Goal: Check status: Check status

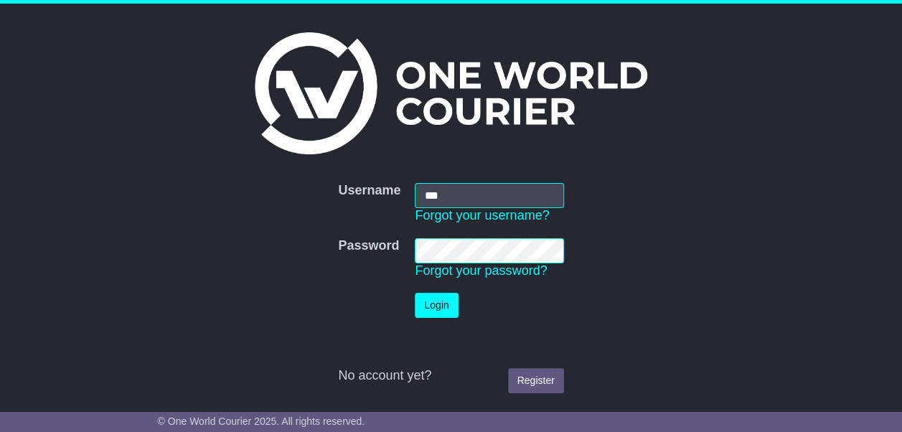
type input "**********"
click at [438, 298] on button "Login" at bounding box center [436, 305] width 43 height 25
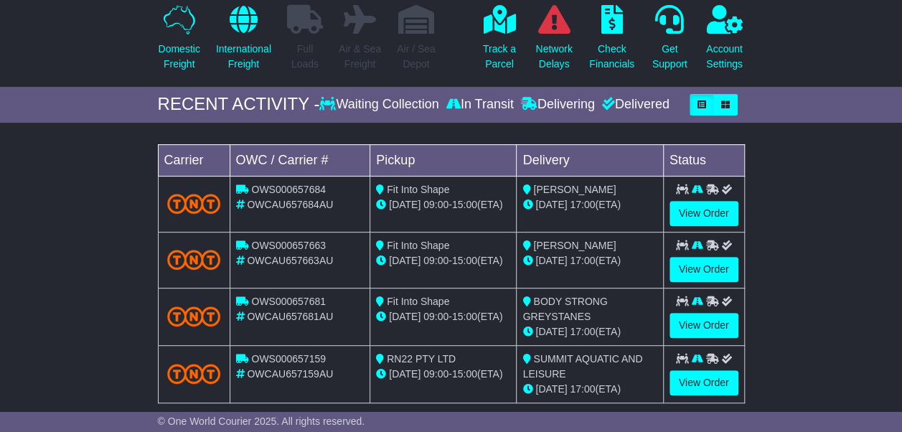
scroll to position [72, 0]
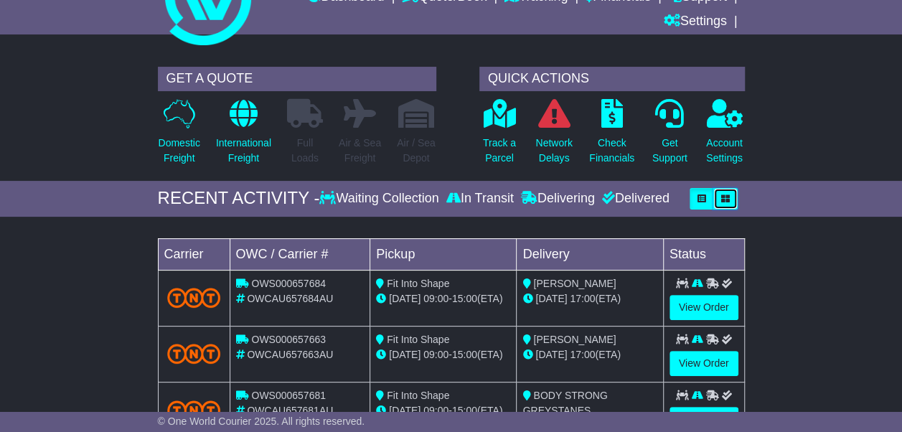
click at [723, 198] on icon "button" at bounding box center [725, 198] width 9 height 9
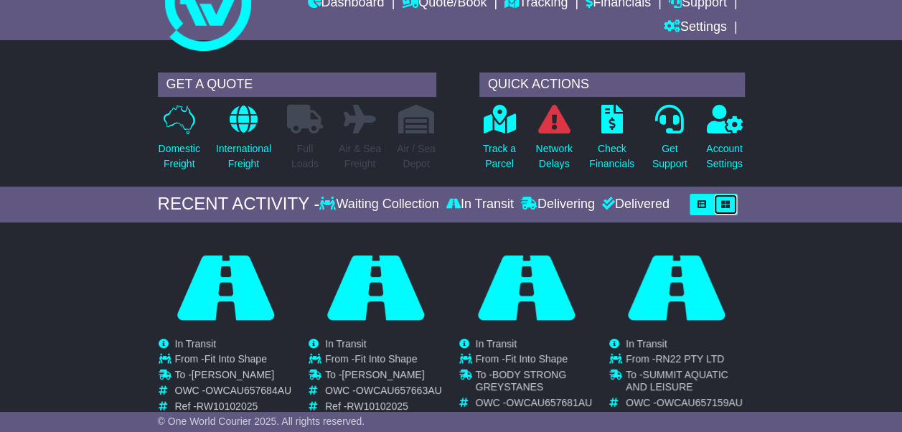
scroll to position [0, 0]
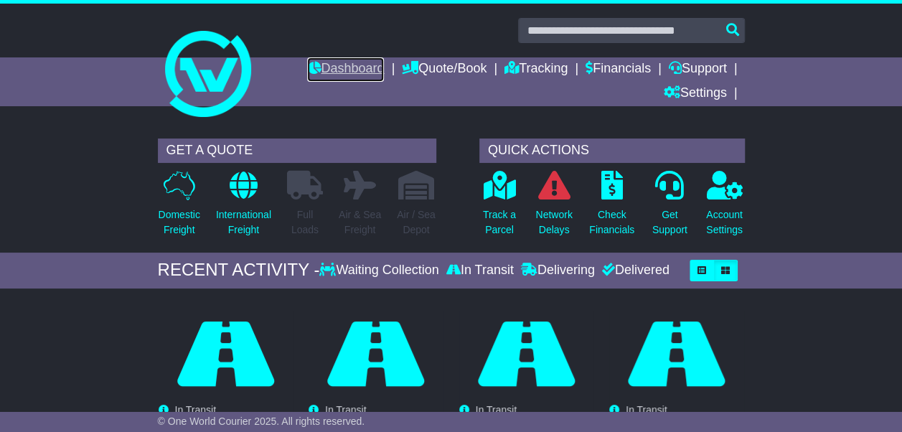
click at [364, 69] on link "Dashboard" at bounding box center [345, 69] width 77 height 24
drag, startPoint x: 528, startPoint y: 67, endPoint x: 512, endPoint y: 96, distance: 33.4
click at [529, 67] on link "Tracking" at bounding box center [535, 69] width 63 height 24
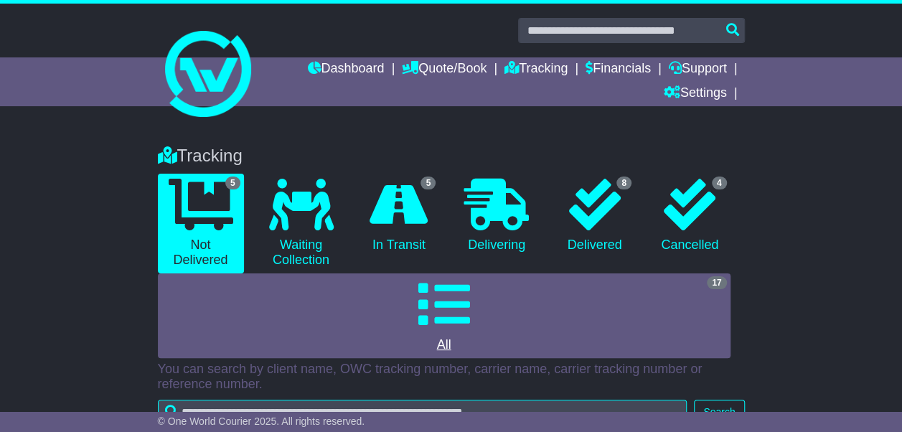
scroll to position [287, 0]
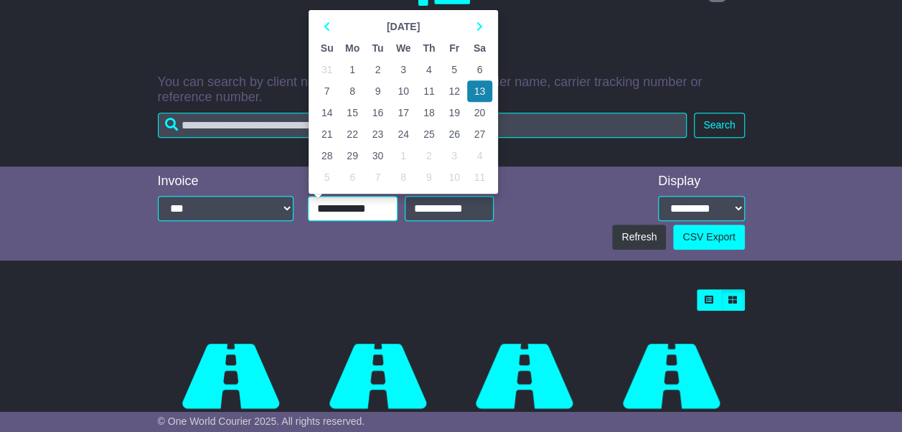
click at [360, 215] on input "**********" at bounding box center [353, 208] width 90 height 25
click at [400, 87] on td "10" at bounding box center [403, 91] width 26 height 22
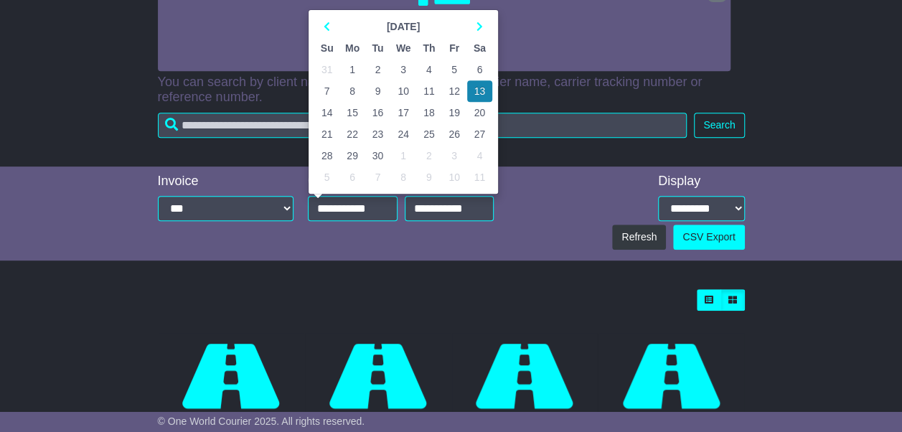
type input "**********"
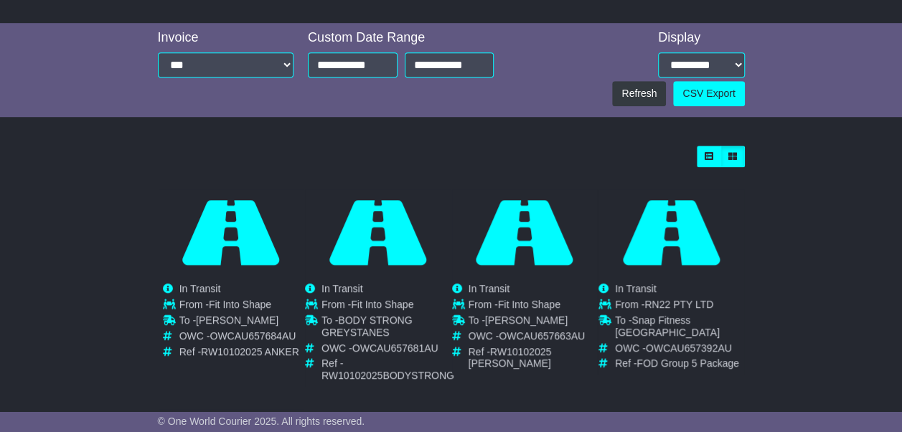
scroll to position [215, 0]
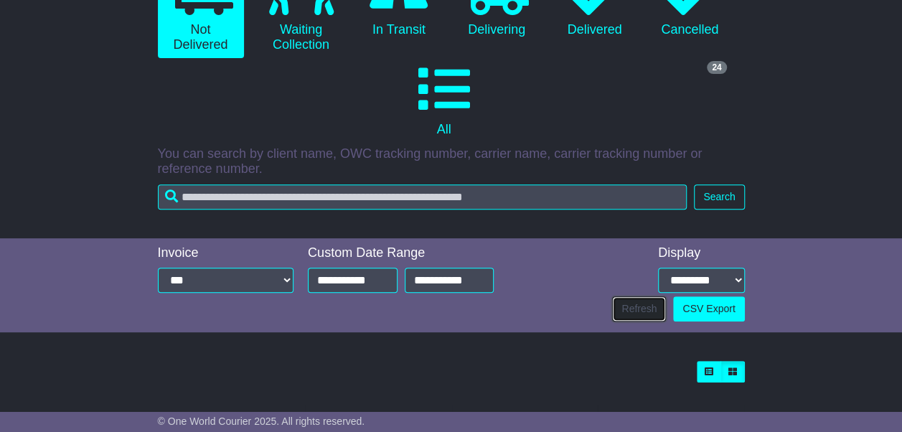
click at [638, 311] on button "Refresh" at bounding box center [639, 308] width 54 height 25
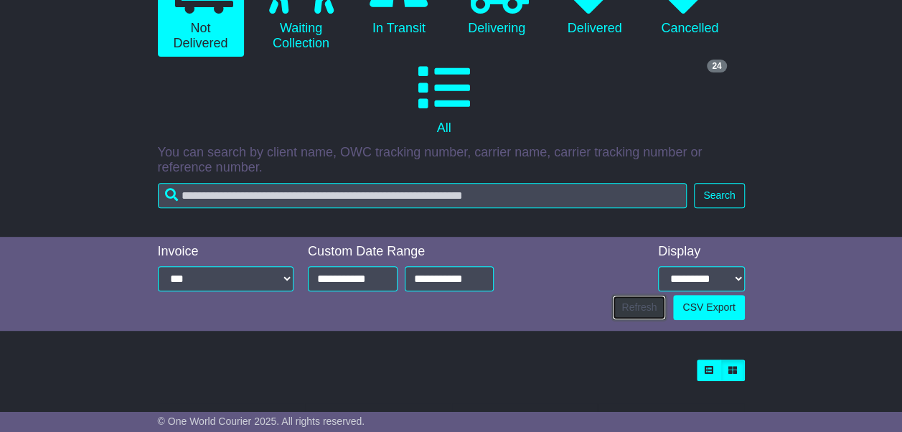
scroll to position [0, 0]
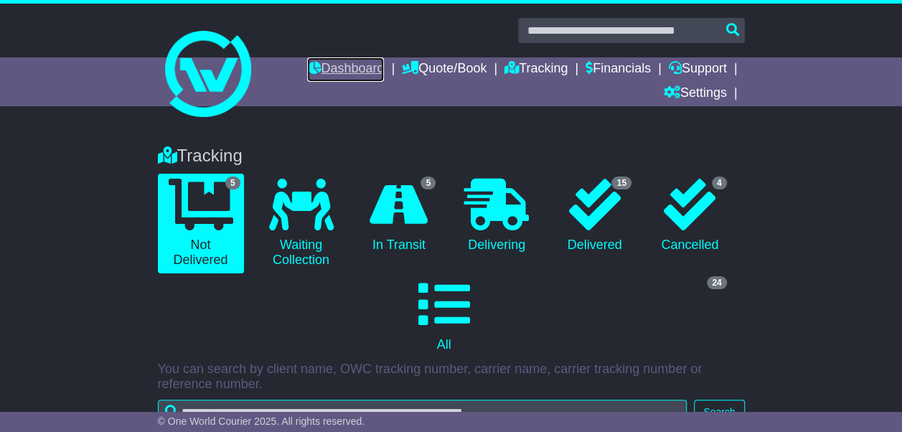
click at [336, 72] on link "Dashboard" at bounding box center [345, 69] width 77 height 24
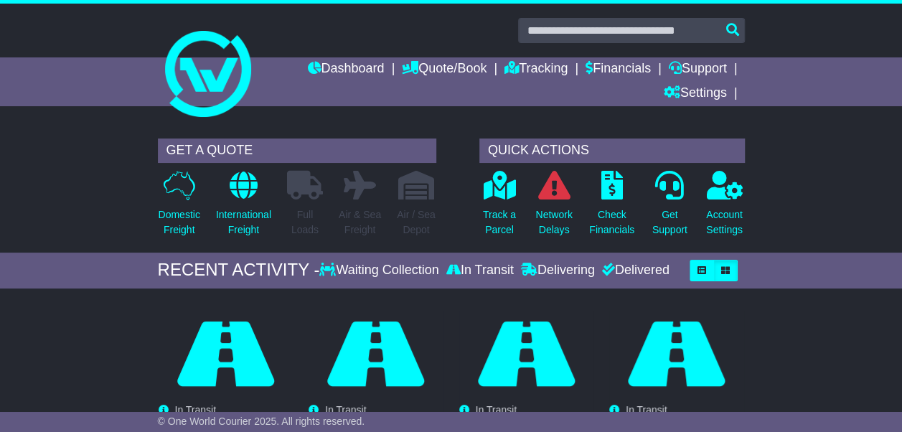
scroll to position [215, 0]
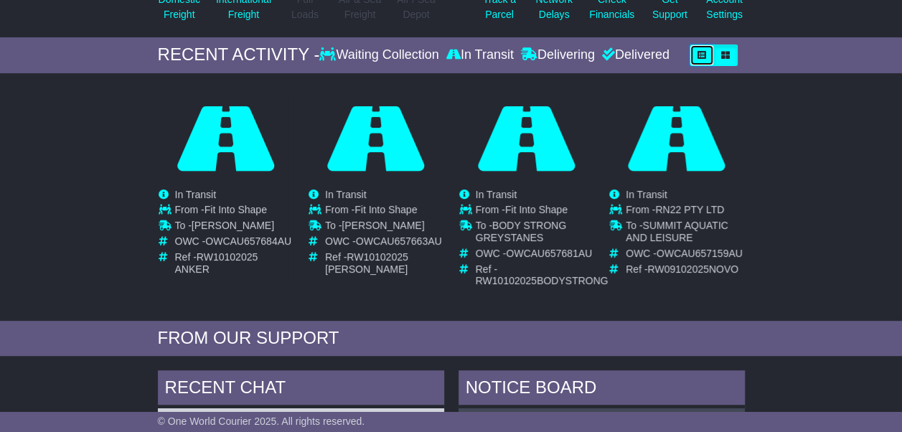
click at [696, 56] on button "button" at bounding box center [701, 55] width 24 height 22
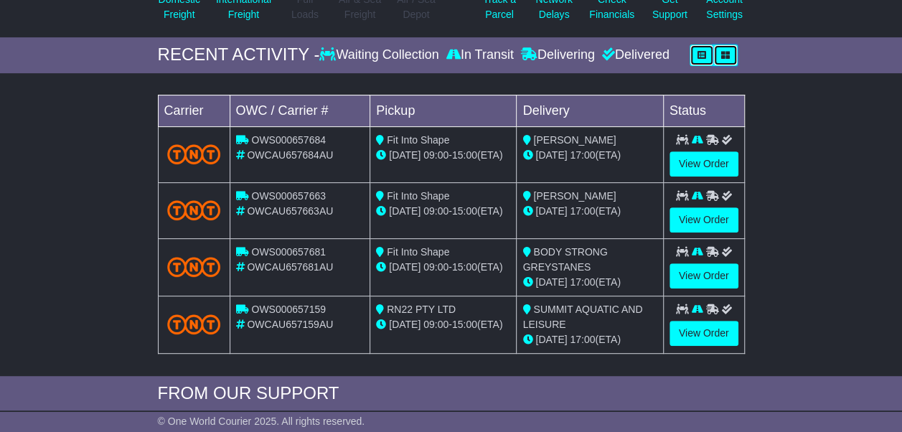
click at [732, 60] on button "button" at bounding box center [725, 55] width 24 height 22
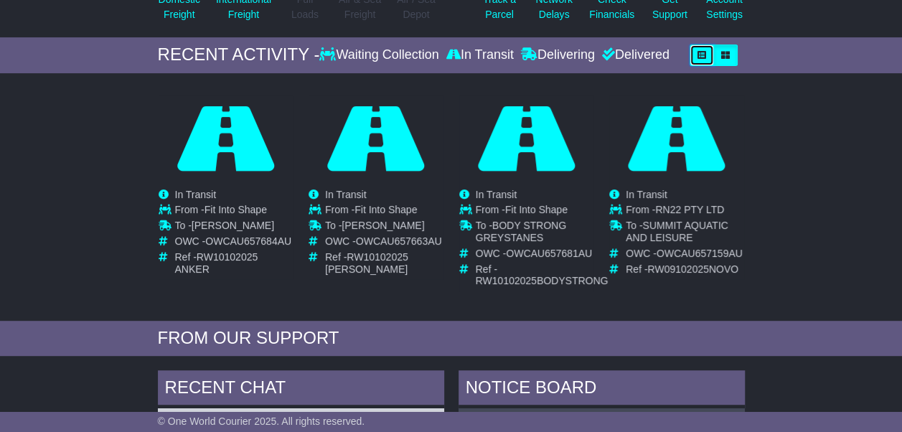
click at [704, 52] on icon "button" at bounding box center [701, 55] width 9 height 9
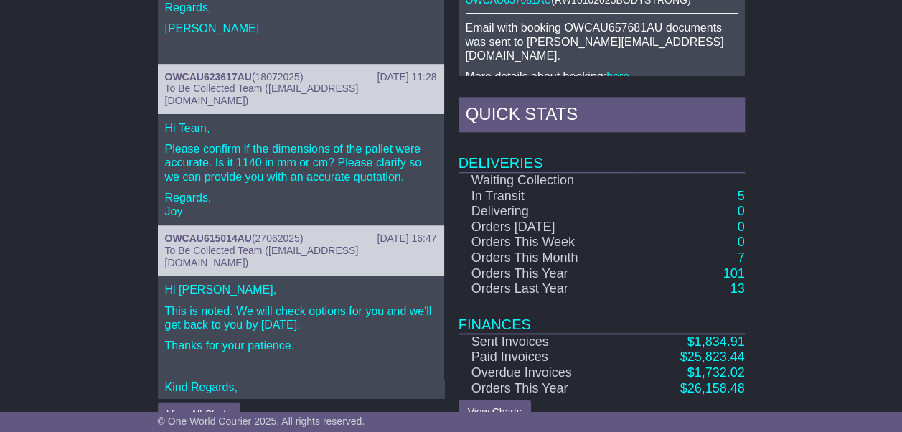
scroll to position [845, 0]
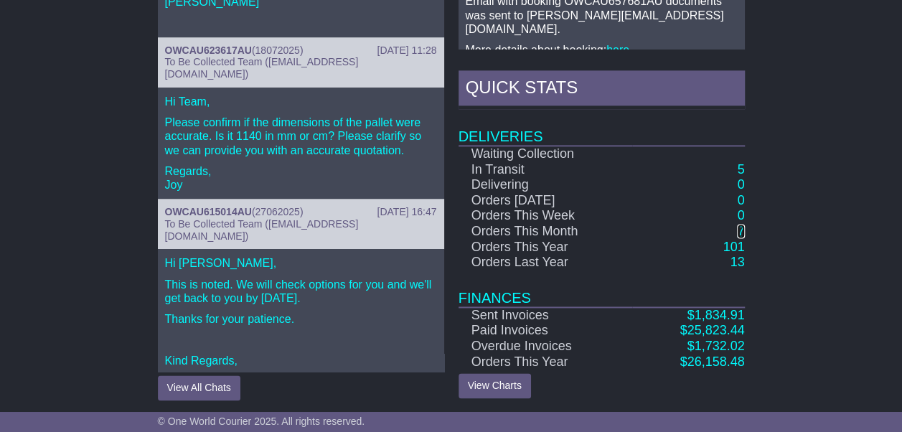
click at [740, 228] on link "7" at bounding box center [740, 231] width 7 height 14
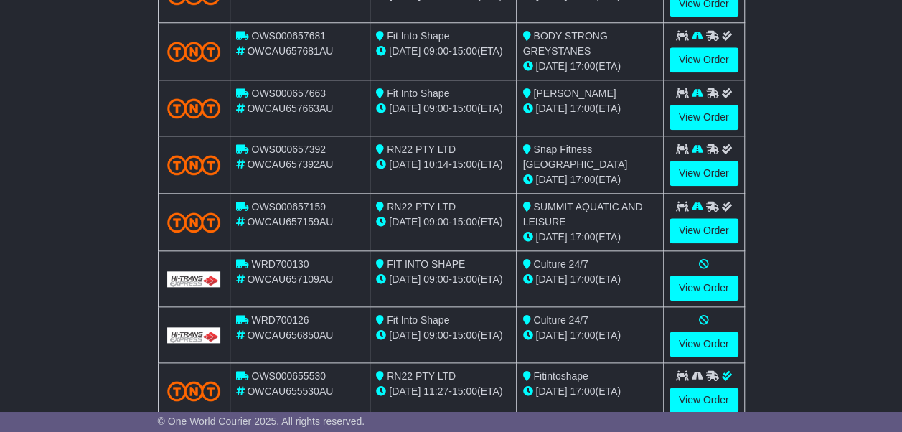
scroll to position [707, 0]
